Goal: Find contact information: Find contact information

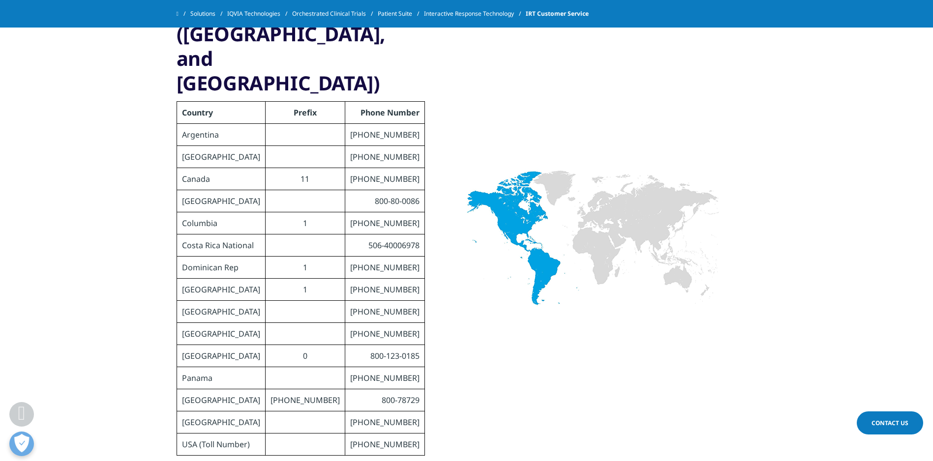
scroll to position [344, 0]
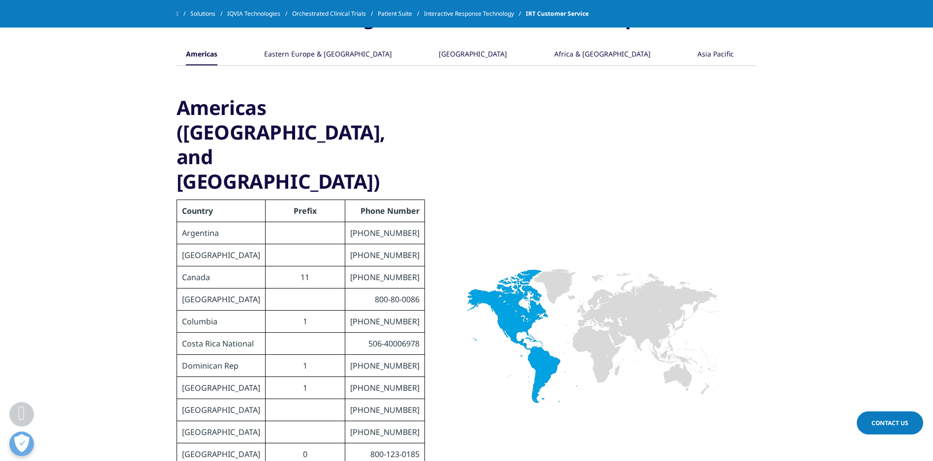
click at [303, 59] on div "Eastern Europe & Russia" at bounding box center [328, 54] width 128 height 21
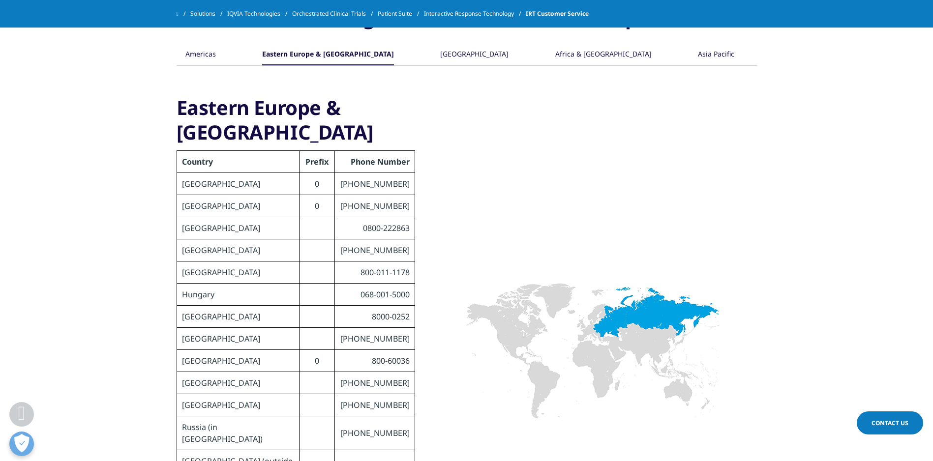
click at [447, 55] on div "Western Europe" at bounding box center [474, 54] width 68 height 21
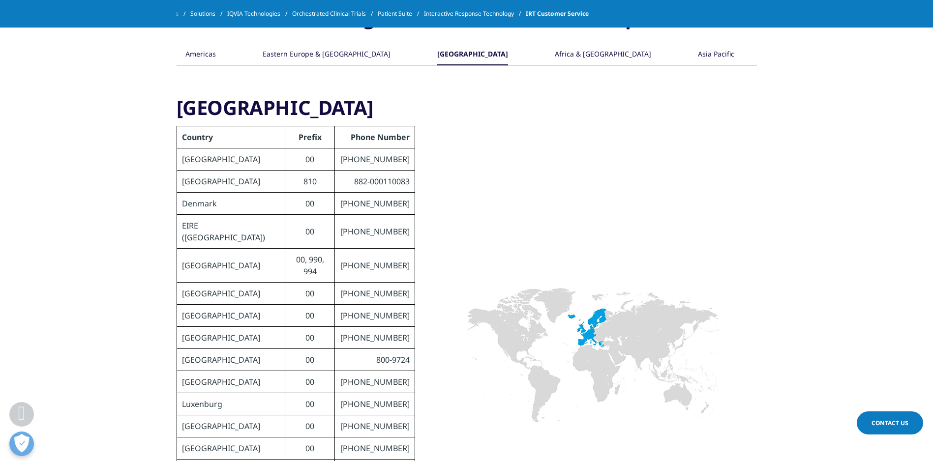
scroll to position [541, 0]
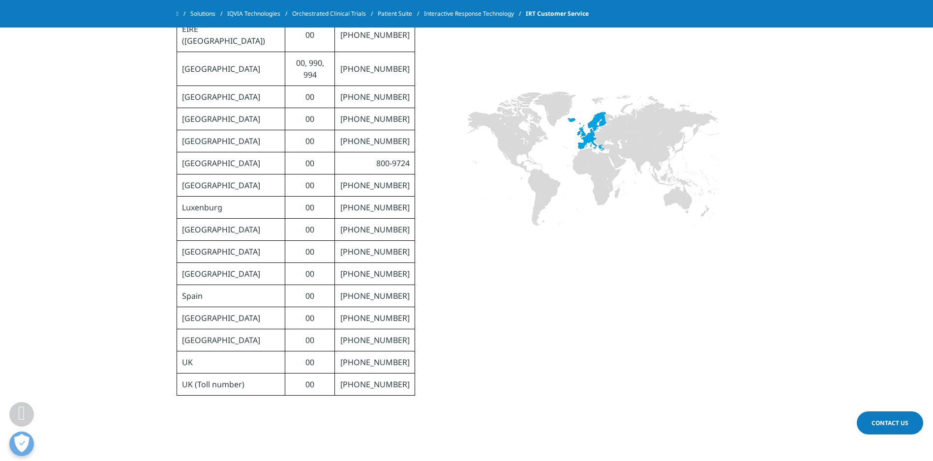
click at [352, 330] on td "800-1012-1960" at bounding box center [375, 341] width 80 height 22
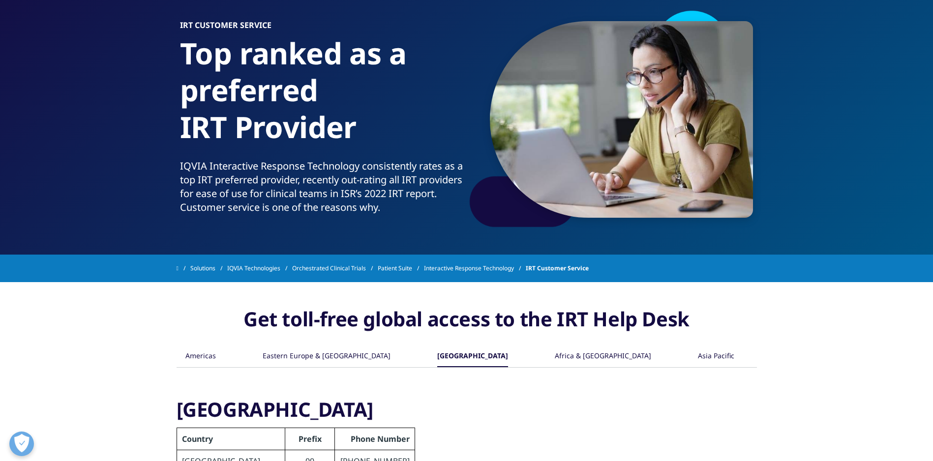
scroll to position [21, 0]
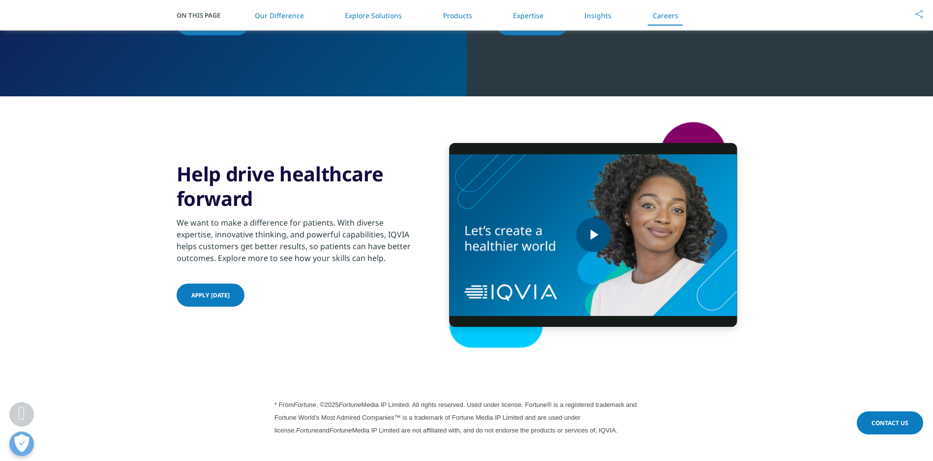
scroll to position [2557, 0]
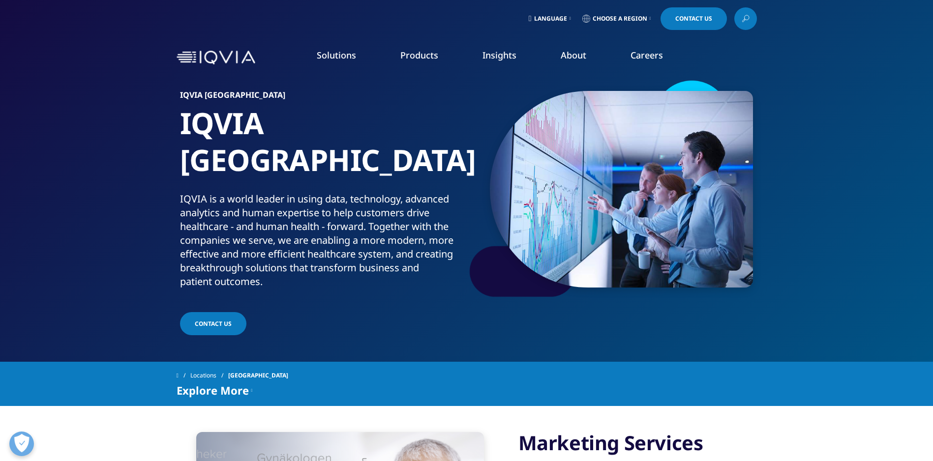
click at [561, 14] on link "Language" at bounding box center [550, 18] width 46 height 23
click at [748, 19] on icon at bounding box center [746, 18] width 8 height 13
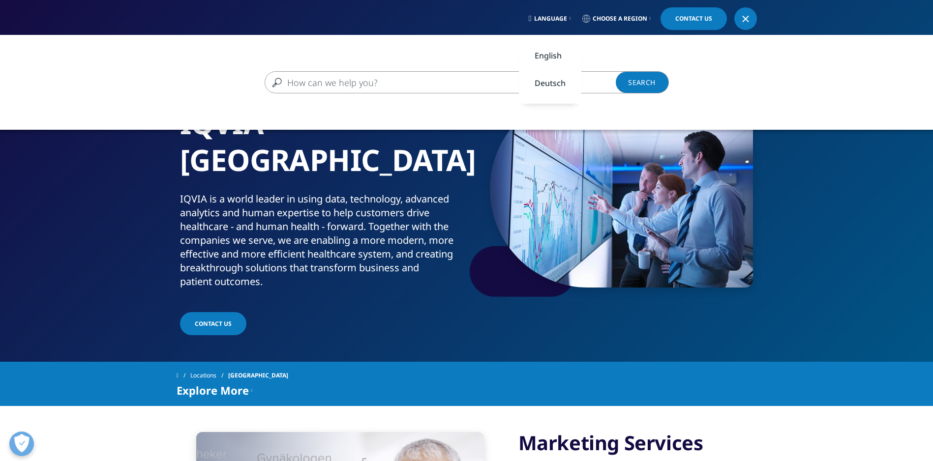
click at [475, 30] on div "Language Choose a Region Contact Us" at bounding box center [466, 18] width 933 height 37
click at [547, 85] on link "Deutsch" at bounding box center [550, 83] width 62 height 28
